Goal: Information Seeking & Learning: Learn about a topic

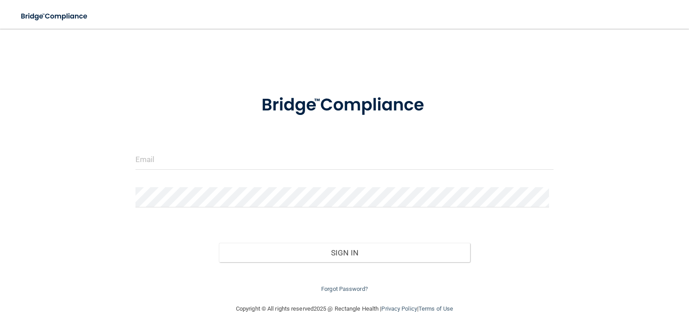
type input "[EMAIL_ADDRESS][DOMAIN_NAME]"
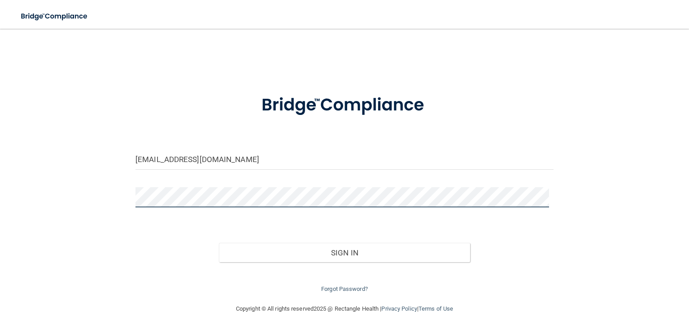
click at [219, 243] on button "Sign In" at bounding box center [344, 253] width 251 height 20
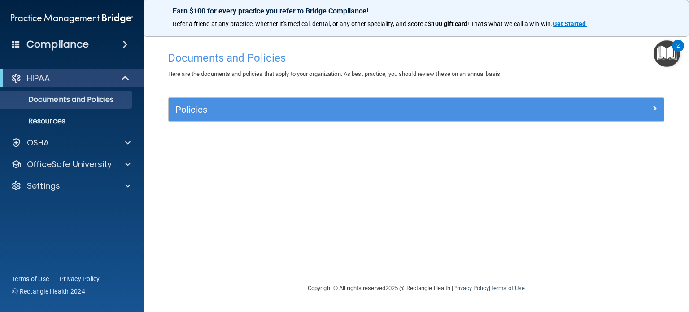
click at [208, 134] on div "Documents and Policies Here are the documents and policies that apply to your o…" at bounding box center [417, 165] width 510 height 236
click at [97, 164] on p "OfficeSafe University" at bounding box center [69, 164] width 85 height 11
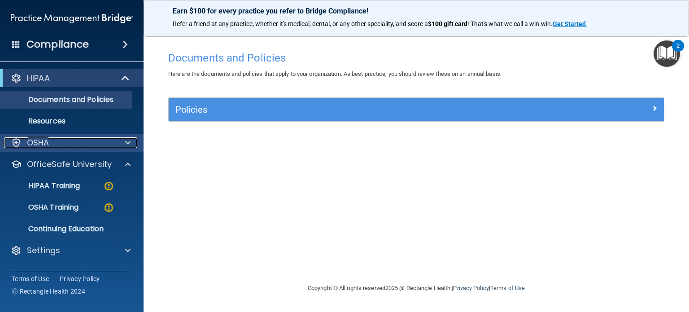
click at [97, 138] on div "OSHA" at bounding box center [59, 142] width 111 height 11
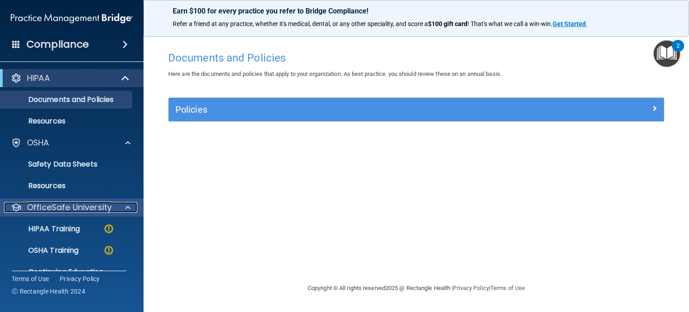
click at [88, 206] on p "OfficeSafe University" at bounding box center [69, 207] width 85 height 11
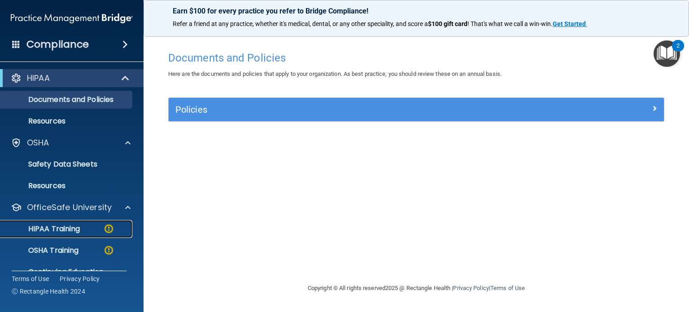
click at [77, 226] on p "HIPAA Training" at bounding box center [43, 228] width 74 height 9
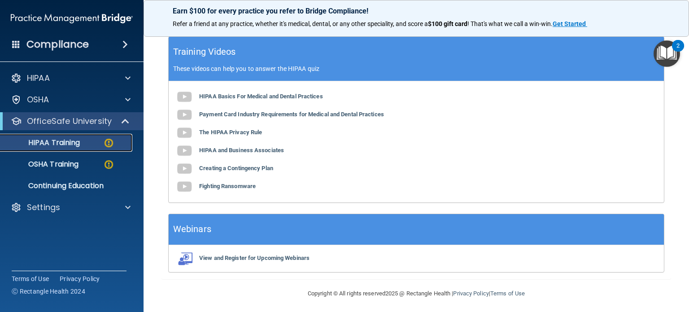
scroll to position [362, 0]
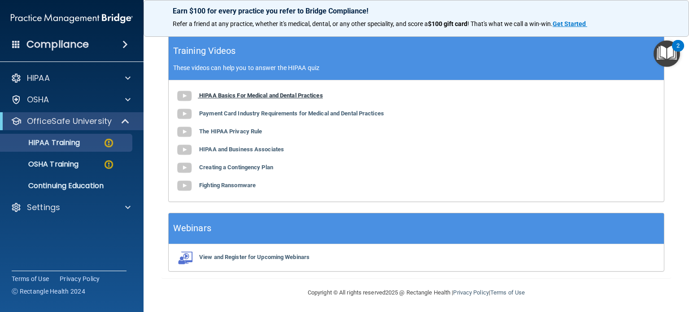
click at [250, 93] on b "HIPAA Basics For Medical and Dental Practices" at bounding box center [261, 95] width 124 height 7
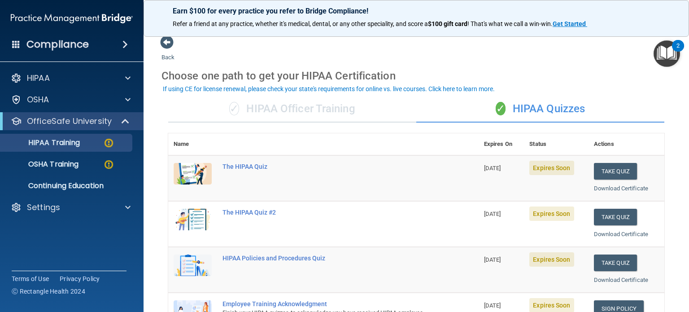
scroll to position [0, 0]
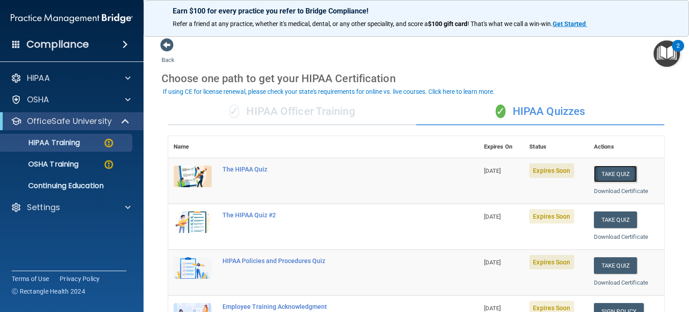
click at [623, 175] on button "Take Quiz" at bounding box center [615, 174] width 43 height 17
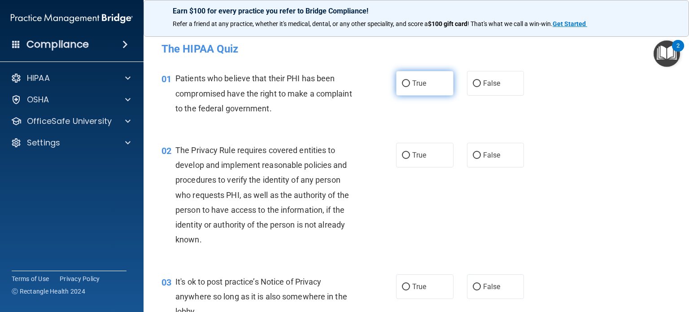
click at [406, 87] on input "True" at bounding box center [406, 83] width 8 height 7
radio input "true"
click at [402, 152] on input "True" at bounding box center [406, 155] width 8 height 7
radio input "true"
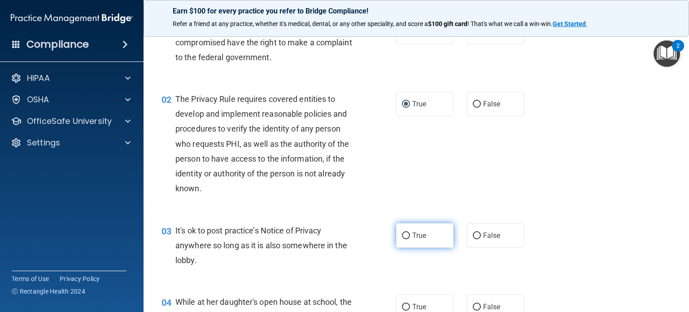
scroll to position [90, 0]
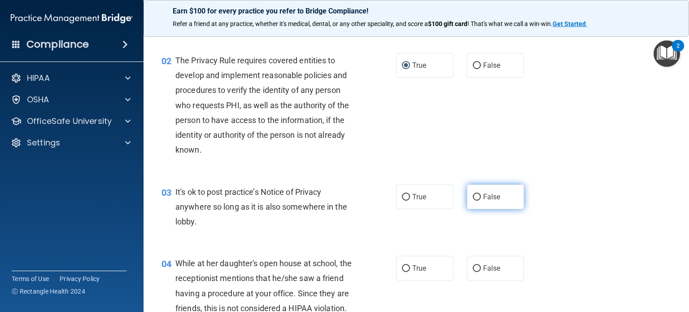
click at [474, 194] on input "False" at bounding box center [477, 197] width 8 height 7
radio input "true"
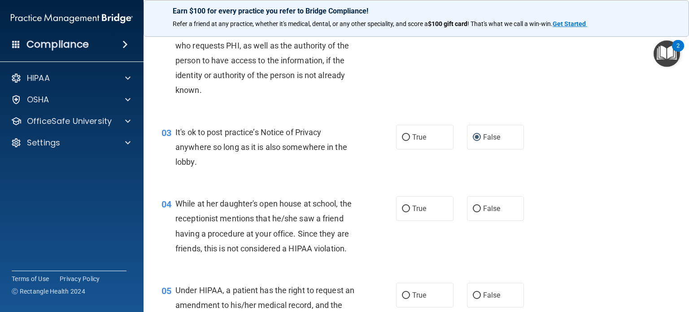
scroll to position [224, 0]
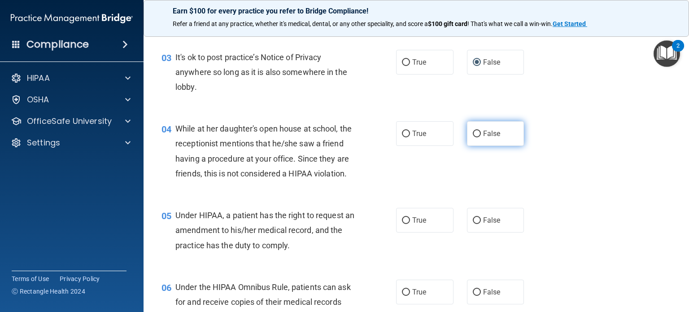
click at [473, 132] on input "False" at bounding box center [477, 134] width 8 height 7
radio input "true"
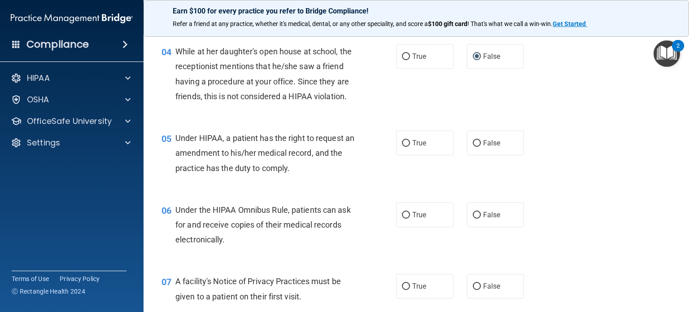
scroll to position [314, 0]
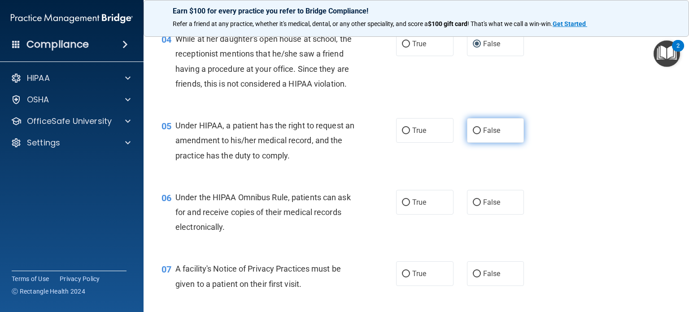
click at [475, 134] on input "False" at bounding box center [477, 130] width 8 height 7
radio input "true"
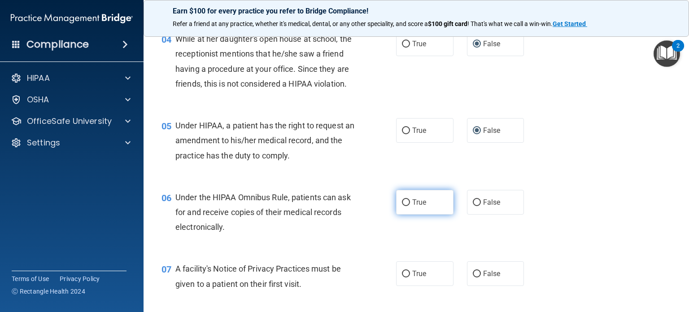
drag, startPoint x: 404, startPoint y: 212, endPoint x: 406, endPoint y: 216, distance: 4.6
click at [406, 215] on label "True" at bounding box center [424, 202] width 57 height 25
click at [402, 206] on input "True" at bounding box center [406, 202] width 8 height 7
radio input "true"
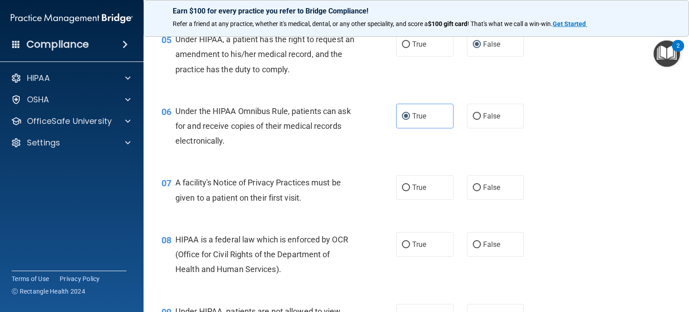
scroll to position [404, 0]
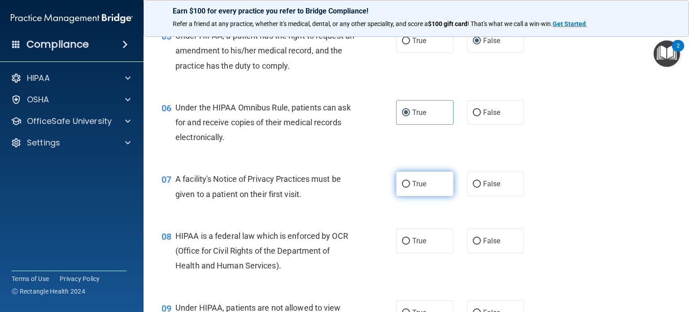
click at [402, 188] on input "True" at bounding box center [406, 184] width 8 height 7
radio input "true"
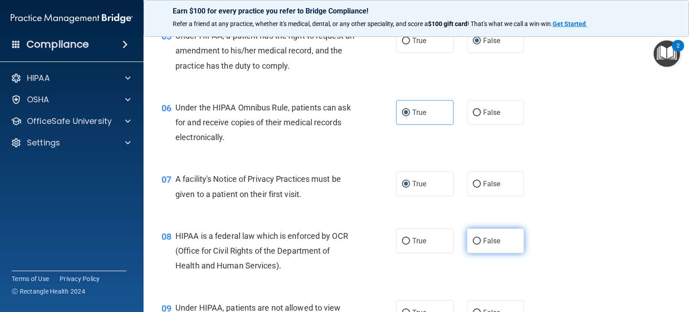
scroll to position [539, 0]
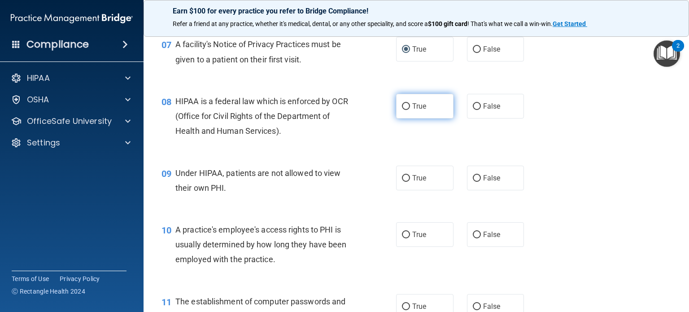
click at [404, 110] on input "True" at bounding box center [406, 106] width 8 height 7
radio input "true"
click at [474, 182] on input "False" at bounding box center [477, 178] width 8 height 7
radio input "true"
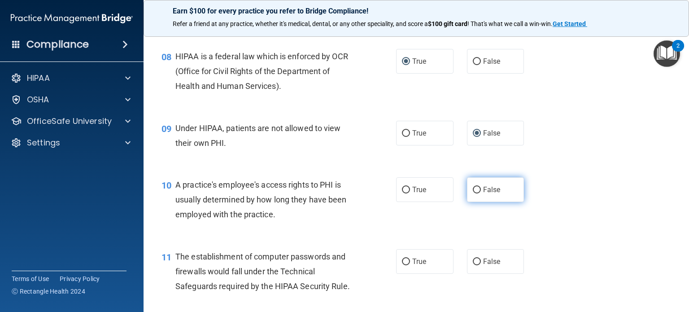
click at [478, 200] on label "False" at bounding box center [495, 189] width 57 height 25
click at [478, 193] on input "False" at bounding box center [477, 190] width 8 height 7
radio input "true"
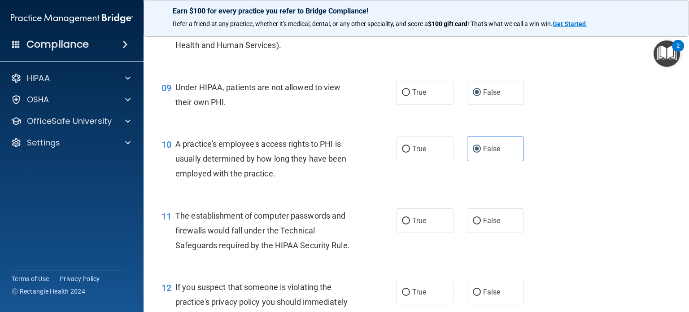
scroll to position [673, 0]
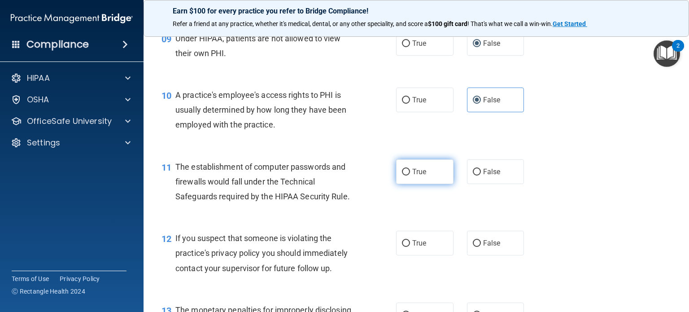
click at [402, 175] on input "True" at bounding box center [406, 172] width 8 height 7
radio input "true"
click at [402, 247] on input "True" at bounding box center [406, 243] width 8 height 7
radio input "true"
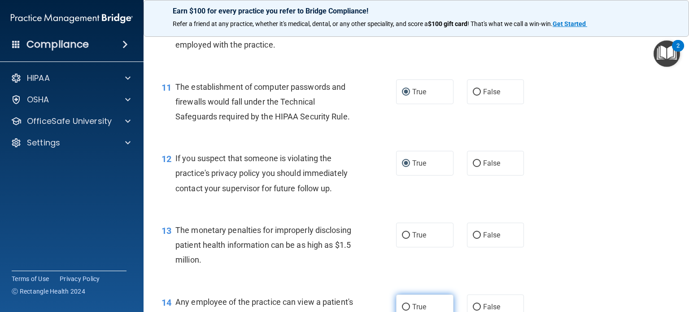
scroll to position [808, 0]
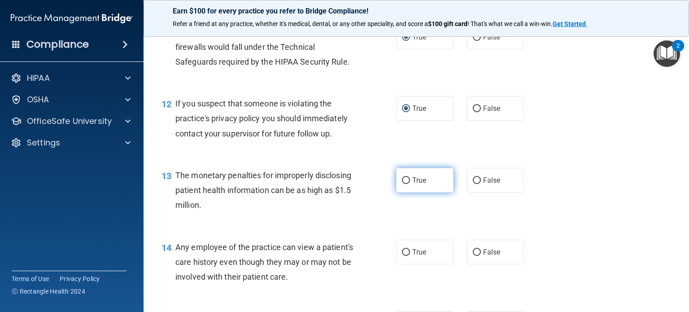
click at [412, 184] on span "True" at bounding box center [419, 180] width 14 height 9
click at [409, 184] on input "True" at bounding box center [406, 180] width 8 height 7
radio input "true"
click at [405, 184] on input "True" at bounding box center [406, 180] width 8 height 7
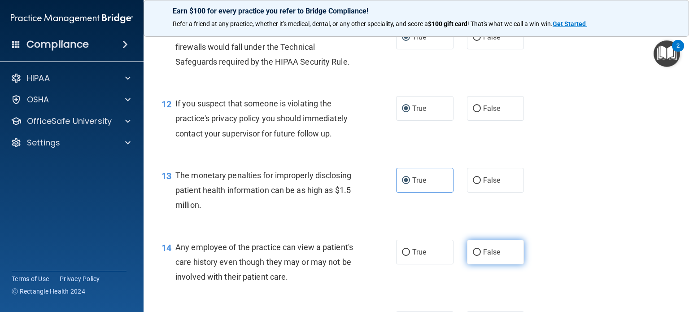
click at [469, 262] on label "False" at bounding box center [495, 252] width 57 height 25
click at [473, 256] on input "False" at bounding box center [477, 252] width 8 height 7
radio input "true"
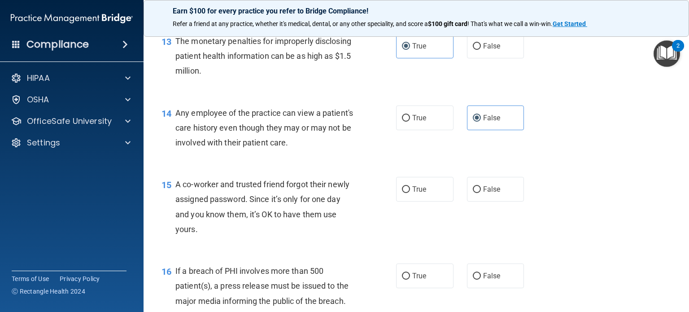
scroll to position [943, 0]
click at [403, 193] on input "True" at bounding box center [406, 189] width 8 height 7
radio input "true"
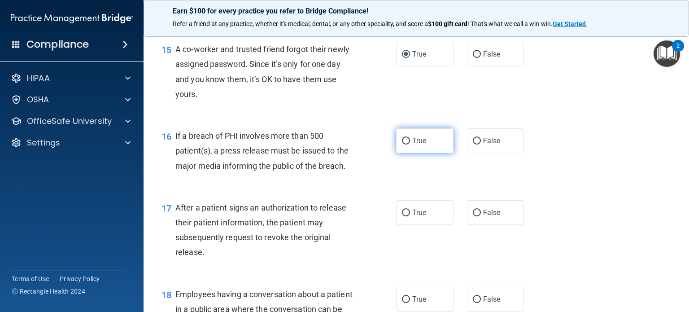
click at [404, 145] on input "True" at bounding box center [406, 141] width 8 height 7
radio input "true"
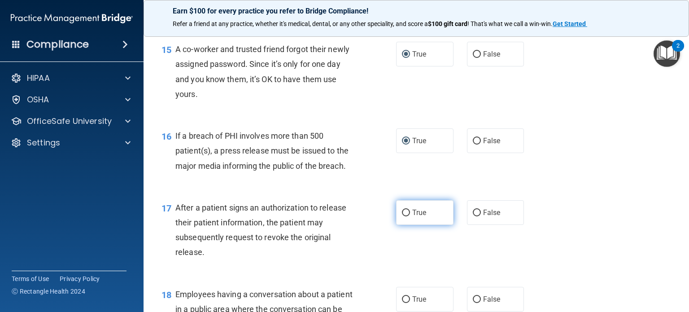
click at [405, 216] on input "True" at bounding box center [406, 213] width 8 height 7
radio input "true"
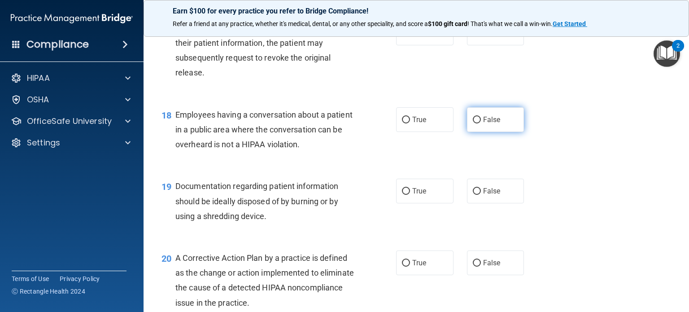
click at [474, 132] on label "False" at bounding box center [495, 119] width 57 height 25
click at [474, 123] on input "False" at bounding box center [477, 120] width 8 height 7
radio input "true"
drag, startPoint x: 410, startPoint y: 204, endPoint x: 397, endPoint y: 210, distance: 14.1
click at [412, 195] on span "True" at bounding box center [419, 191] width 14 height 9
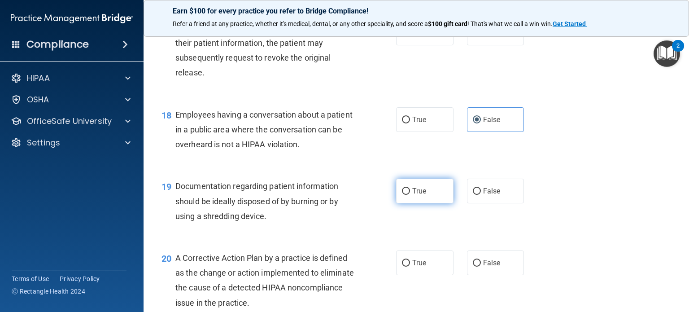
click at [410, 195] on input "True" at bounding box center [406, 191] width 8 height 7
radio input "true"
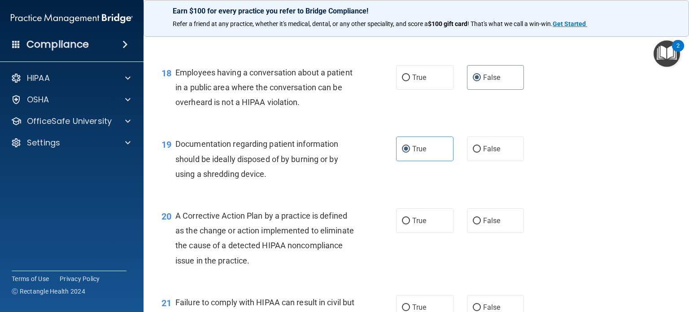
scroll to position [1391, 0]
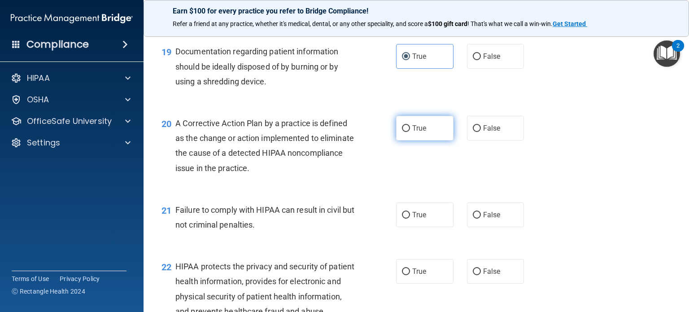
click at [404, 132] on input "True" at bounding box center [406, 128] width 8 height 7
radio input "true"
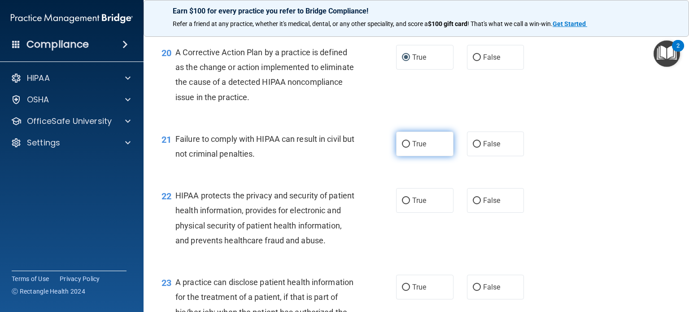
scroll to position [1481, 0]
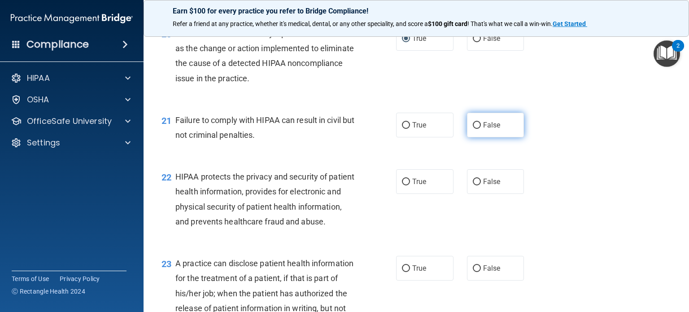
click at [483, 129] on span "False" at bounding box center [492, 125] width 18 height 9
click at [480, 129] on input "False" at bounding box center [477, 125] width 8 height 7
radio input "true"
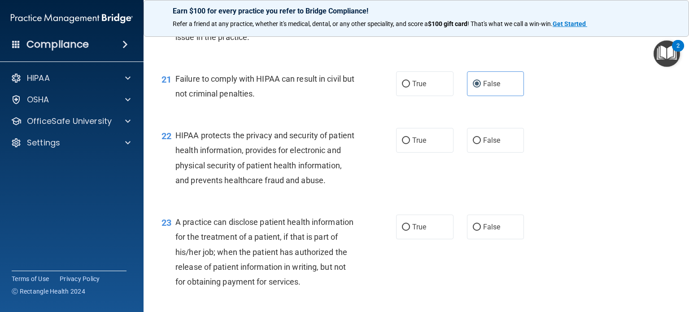
scroll to position [1571, 0]
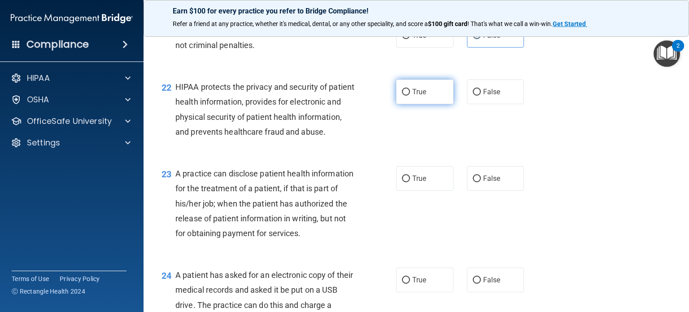
click at [403, 96] on input "True" at bounding box center [406, 92] width 8 height 7
radio input "true"
click at [469, 191] on label "False" at bounding box center [495, 178] width 57 height 25
click at [473, 182] on input "False" at bounding box center [477, 178] width 8 height 7
radio input "true"
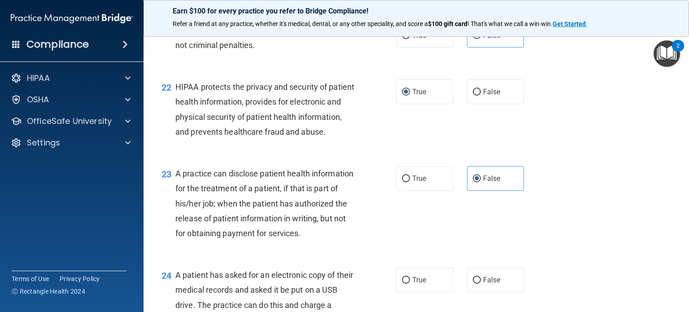
scroll to position [1706, 0]
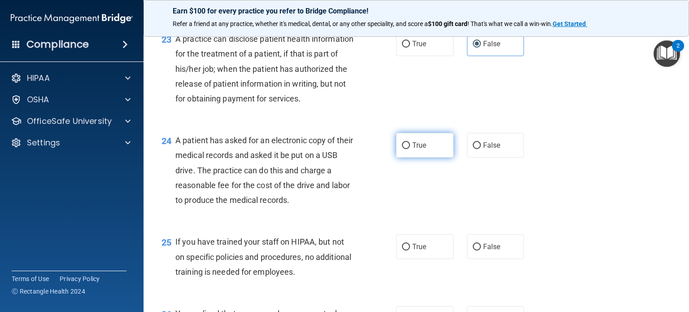
click at [402, 149] on input "True" at bounding box center [406, 145] width 8 height 7
radio input "true"
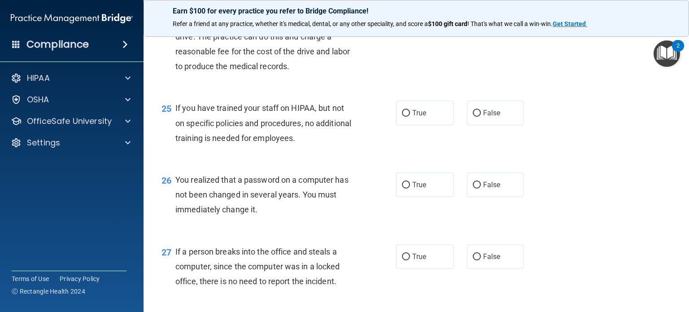
scroll to position [1840, 0]
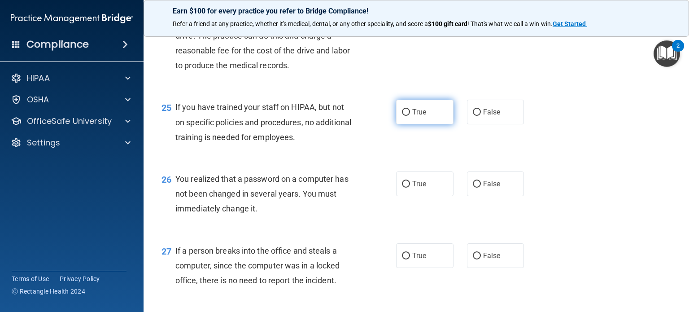
click at [403, 124] on label "True" at bounding box center [424, 112] width 57 height 25
click at [403, 116] on input "True" at bounding box center [406, 112] width 8 height 7
radio input "true"
click at [483, 116] on span "False" at bounding box center [492, 112] width 18 height 9
click at [481, 116] on input "False" at bounding box center [477, 112] width 8 height 7
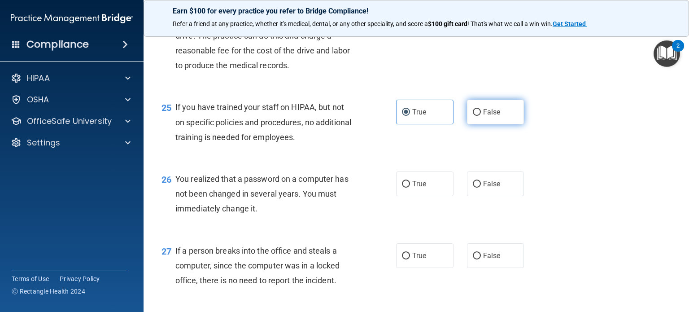
radio input "true"
radio input "false"
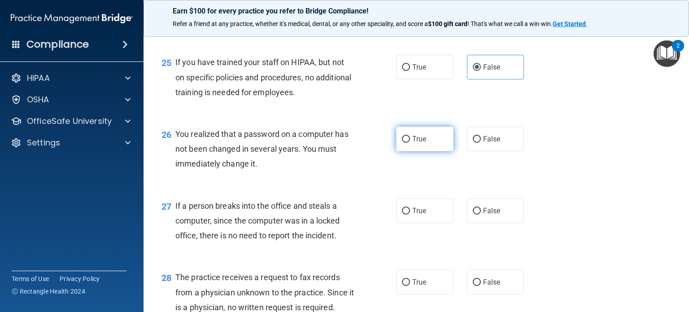
drag, startPoint x: 398, startPoint y: 183, endPoint x: 382, endPoint y: 206, distance: 28.0
click at [398, 151] on label "True" at bounding box center [424, 139] width 57 height 25
click at [402, 143] on input "True" at bounding box center [406, 139] width 8 height 7
radio input "true"
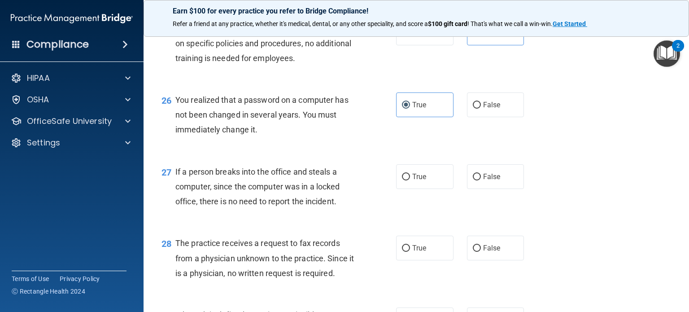
scroll to position [1975, 0]
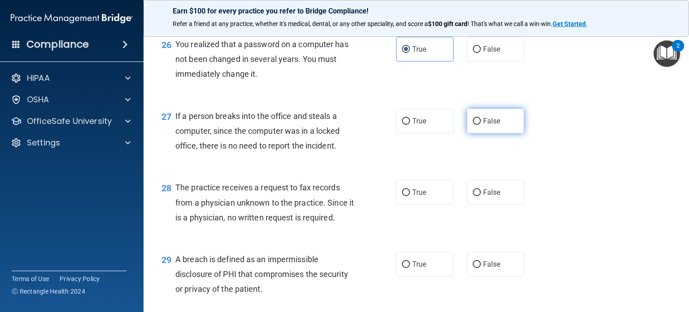
click at [476, 125] on input "False" at bounding box center [477, 121] width 8 height 7
radio input "true"
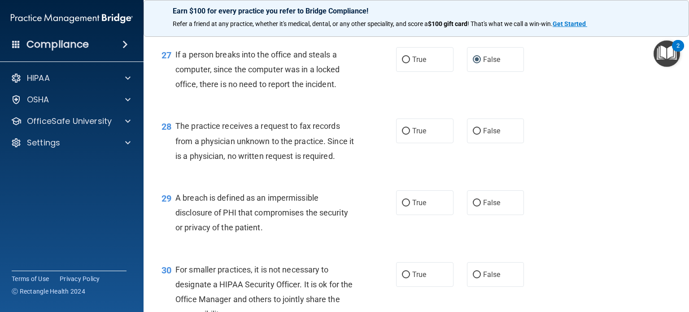
scroll to position [2109, 0]
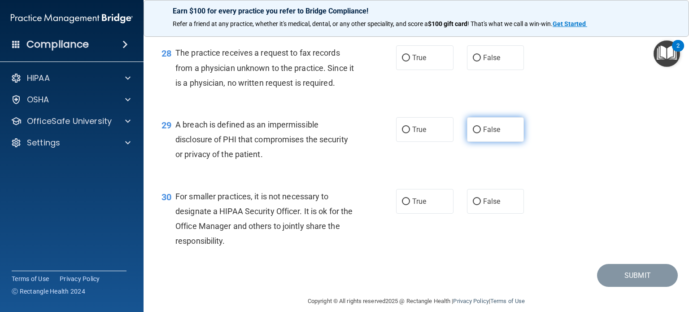
click at [475, 133] on input "False" at bounding box center [477, 130] width 8 height 7
radio input "true"
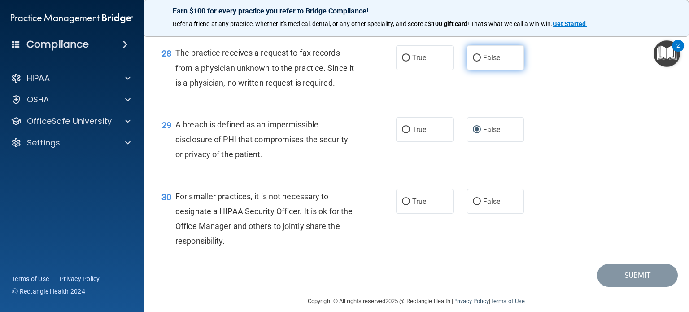
drag, startPoint x: 469, startPoint y: 101, endPoint x: 468, endPoint y: 105, distance: 4.7
click at [473, 61] on input "False" at bounding box center [477, 58] width 8 height 7
radio input "true"
drag, startPoint x: 404, startPoint y: 173, endPoint x: 389, endPoint y: 199, distance: 30.0
click at [404, 133] on input "True" at bounding box center [406, 130] width 8 height 7
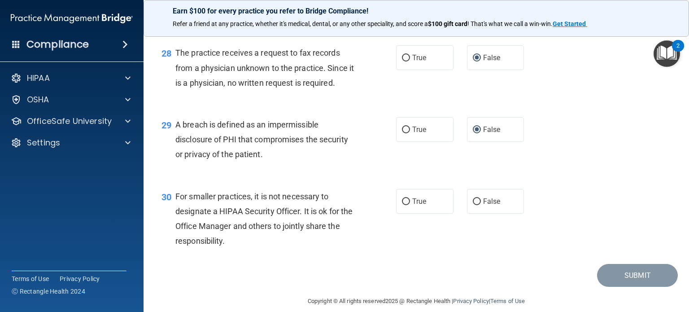
radio input "true"
radio input "false"
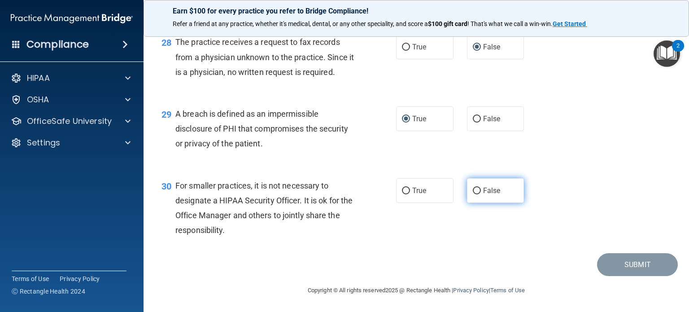
click at [474, 194] on input "False" at bounding box center [477, 191] width 8 height 7
radio input "true"
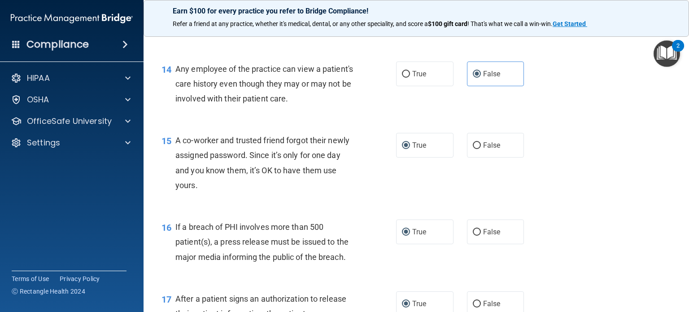
scroll to position [987, 0]
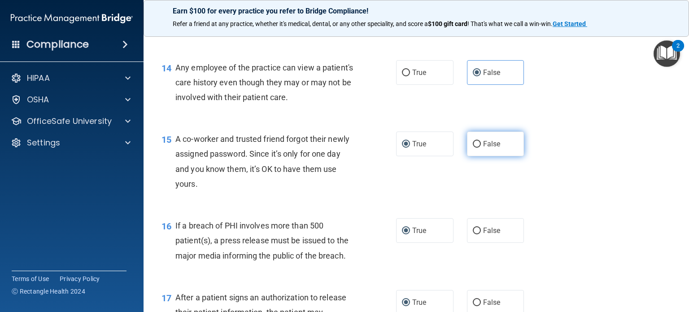
click at [473, 148] on input "False" at bounding box center [477, 144] width 8 height 7
radio input "true"
radio input "false"
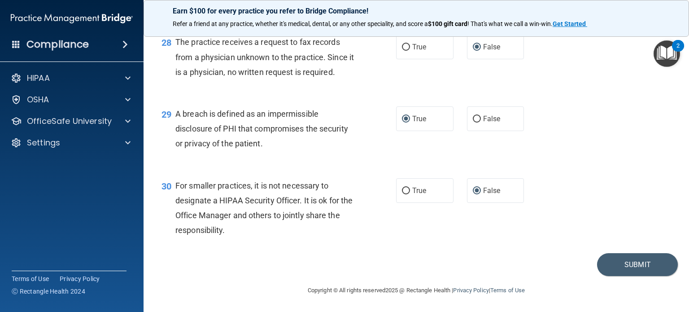
scroll to position [2165, 0]
click at [646, 260] on button "Submit" at bounding box center [637, 264] width 81 height 23
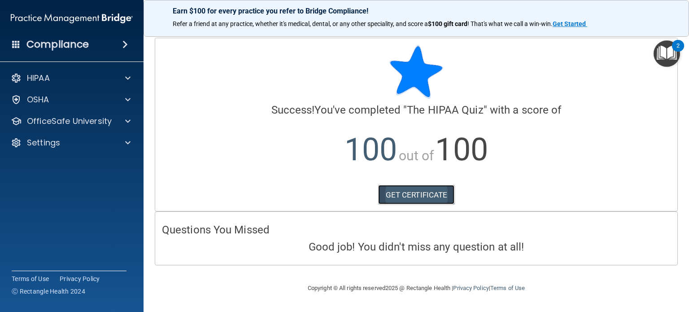
click at [410, 195] on link "GET CERTIFICATE" at bounding box center [416, 195] width 77 height 20
click at [527, 230] on h4 "Questions You Missed" at bounding box center [416, 230] width 509 height 12
click at [669, 57] on img "Open Resource Center, 2 new notifications" at bounding box center [667, 53] width 26 height 26
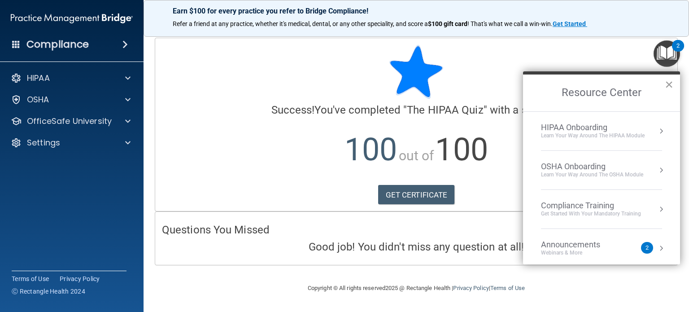
click at [666, 84] on button "×" at bounding box center [669, 84] width 9 height 14
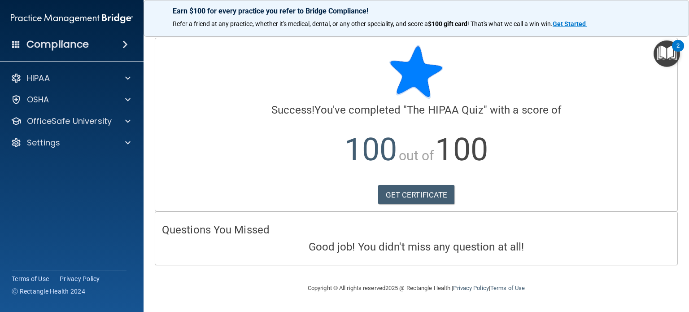
click at [521, 108] on h4 "Success! You've completed " The HIPAA Quiz " with a score of" at bounding box center [416, 110] width 509 height 12
click at [57, 120] on p "OfficeSafe University" at bounding box center [69, 121] width 85 height 11
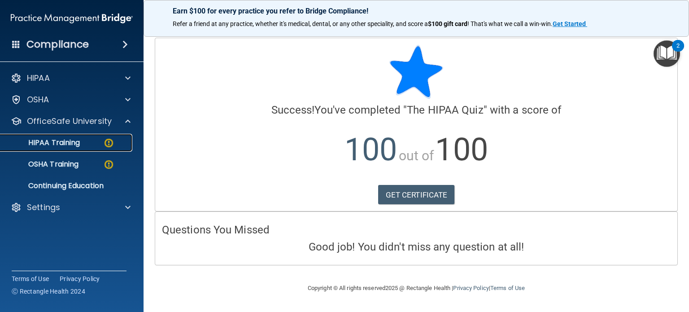
click at [59, 140] on p "HIPAA Training" at bounding box center [43, 142] width 74 height 9
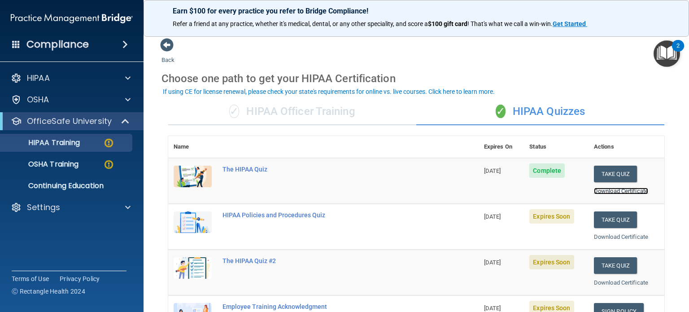
click at [636, 191] on link "Download Certificate" at bounding box center [621, 191] width 54 height 7
